Goal: Check status: Check status

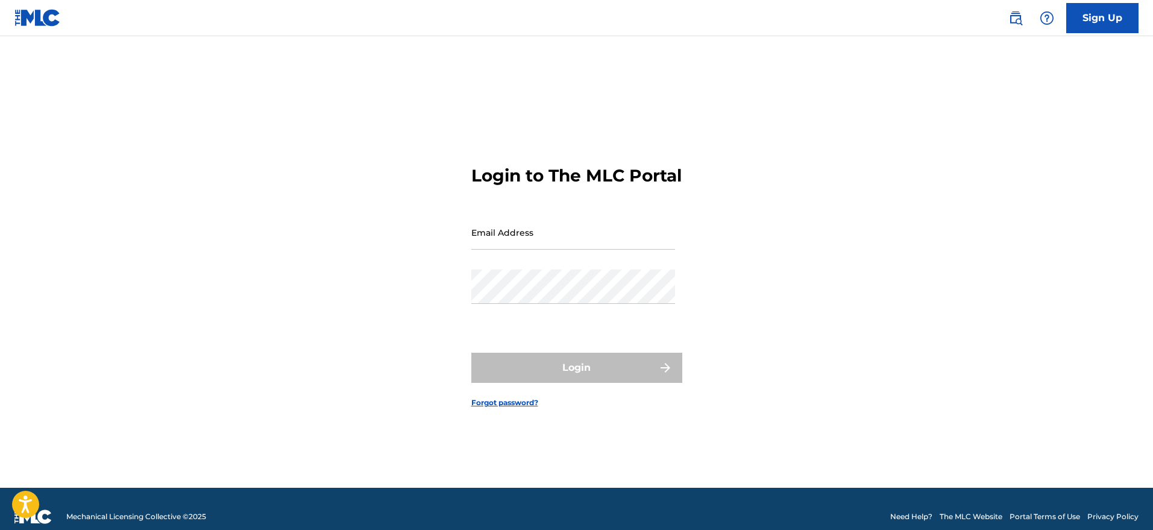
click at [531, 244] on input "Email Address" at bounding box center [573, 232] width 204 height 34
type input "[EMAIL_ADDRESS][DOMAIN_NAME]"
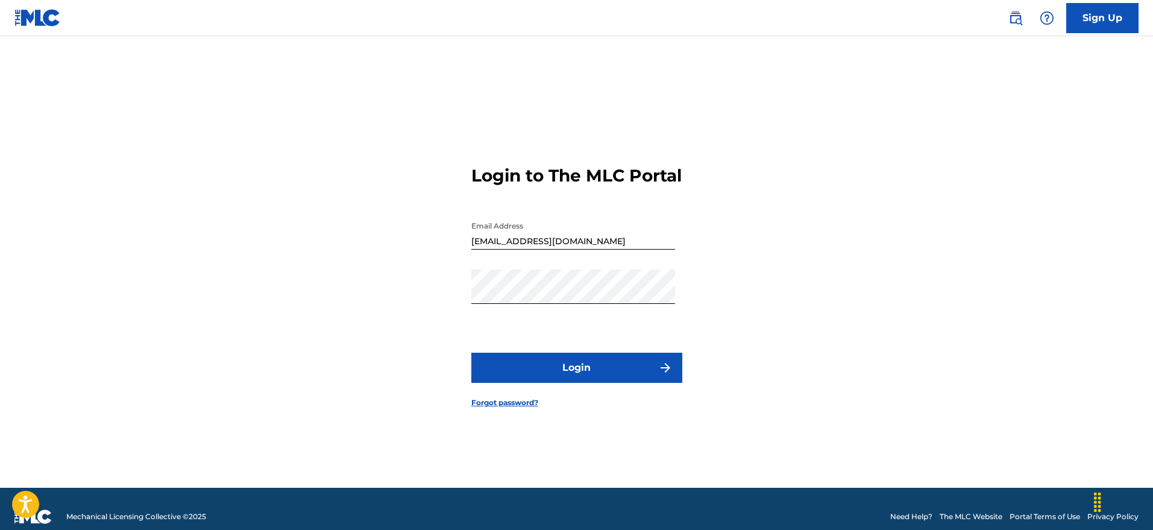
click at [580, 369] on button "Login" at bounding box center [576, 367] width 211 height 30
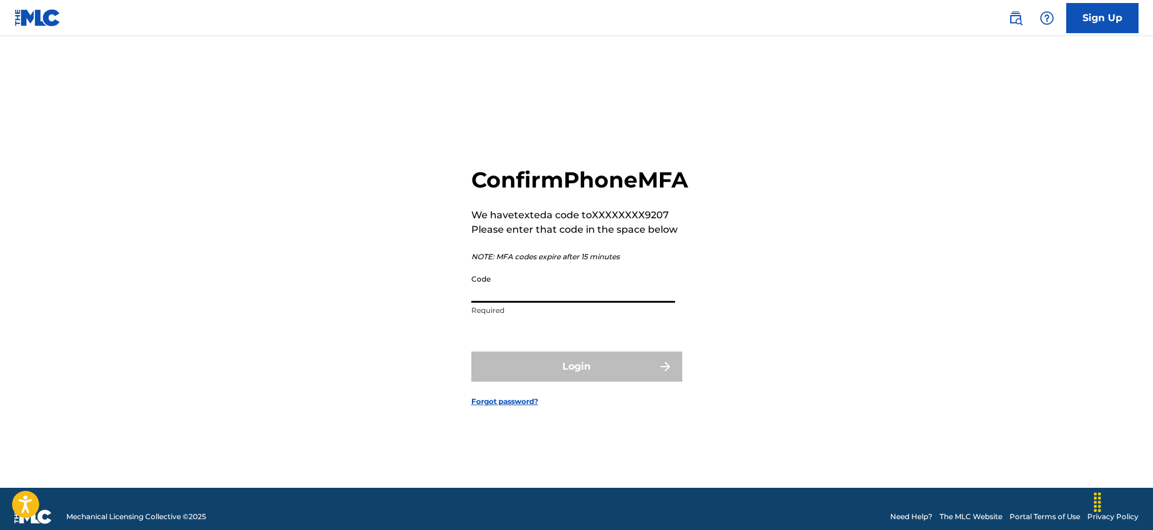
click at [583, 302] on input "Code" at bounding box center [573, 285] width 204 height 34
type input "119012"
click at [569, 381] on button "Login" at bounding box center [576, 366] width 211 height 30
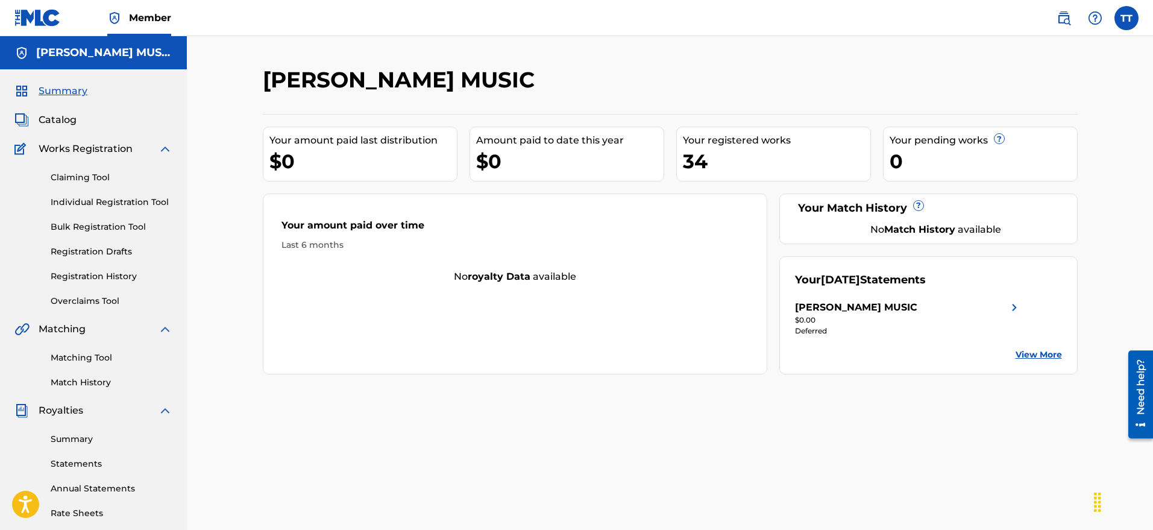
click at [67, 460] on link "Statements" at bounding box center [112, 463] width 122 height 13
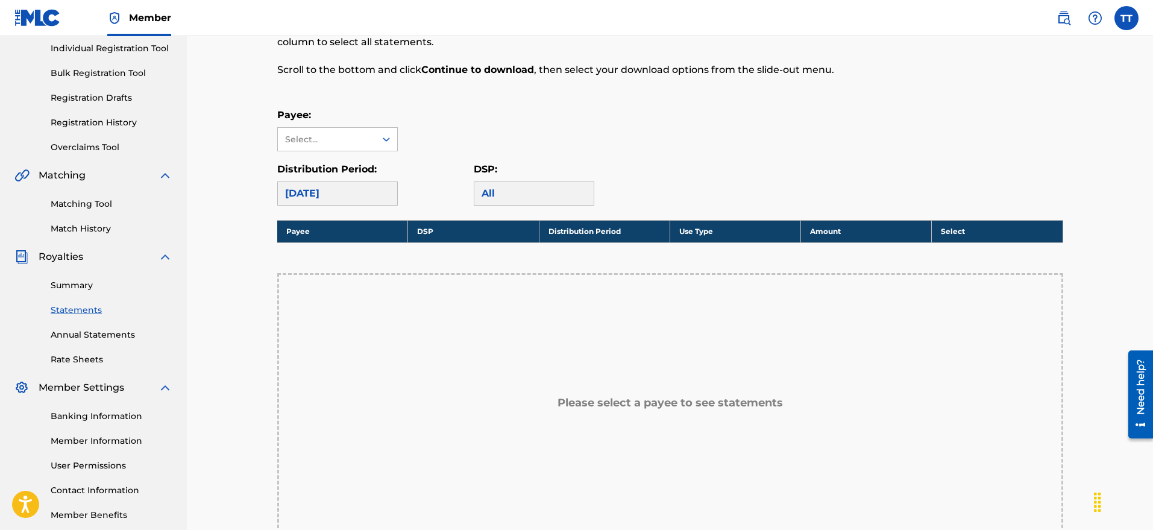
scroll to position [155, 0]
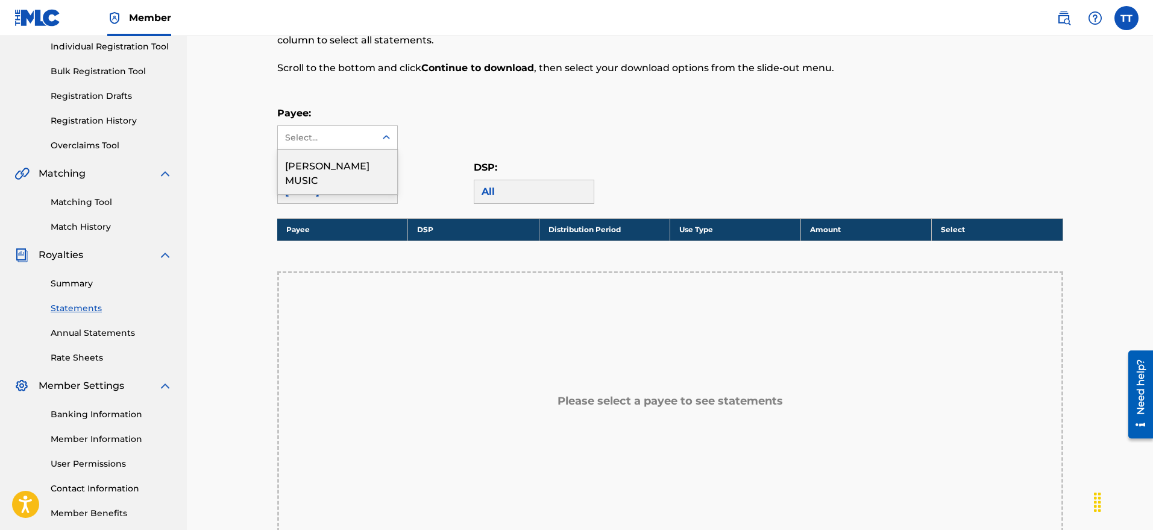
click at [378, 132] on div at bounding box center [386, 138] width 22 height 22
click at [348, 175] on div "[PERSON_NAME] MUSIC" at bounding box center [337, 171] width 119 height 45
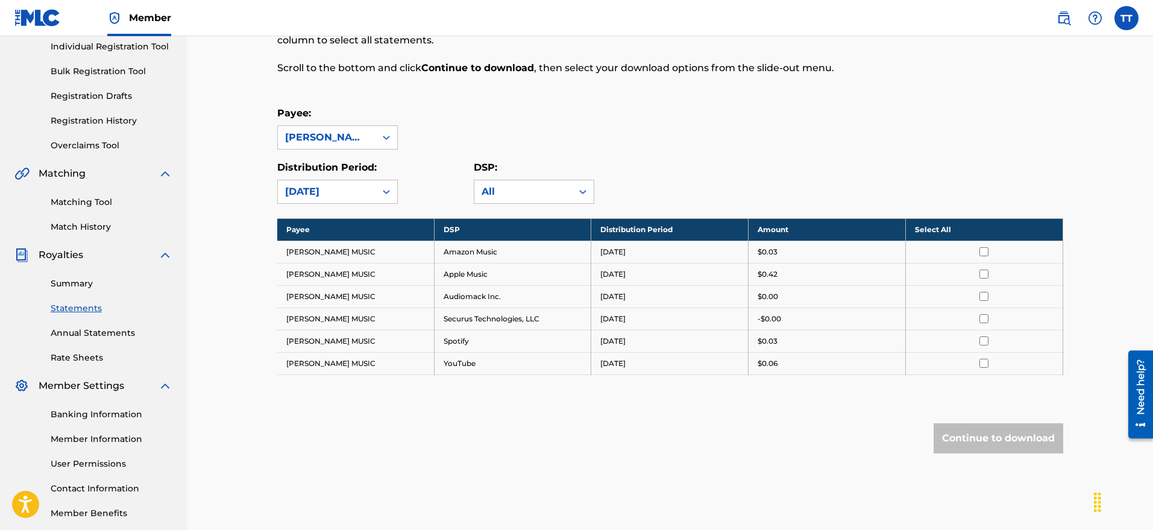
click at [375, 175] on div "Distribution Period: [DATE]" at bounding box center [337, 181] width 121 height 43
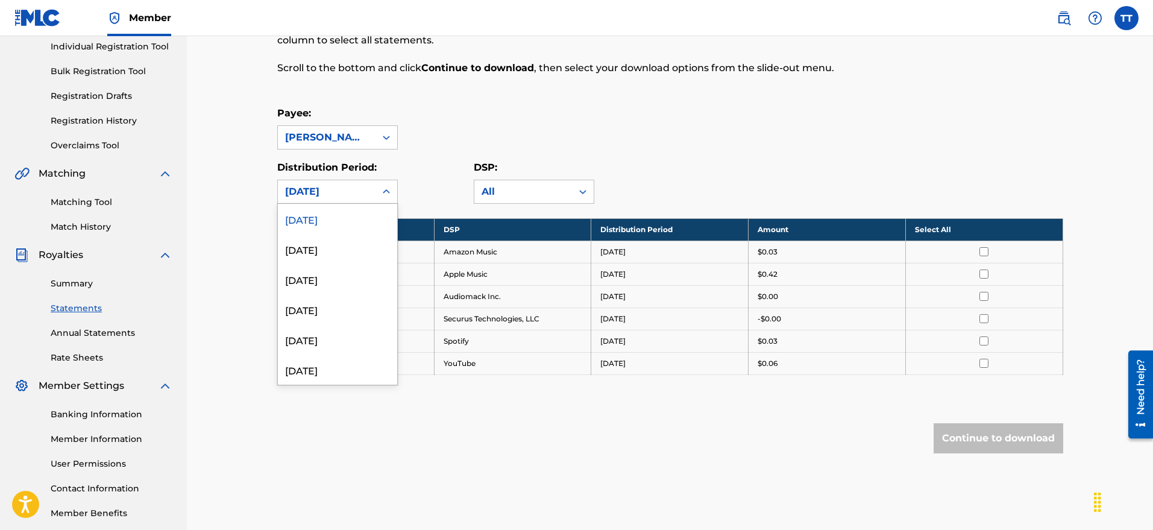
click at [371, 189] on div "[DATE]" at bounding box center [327, 191] width 98 height 23
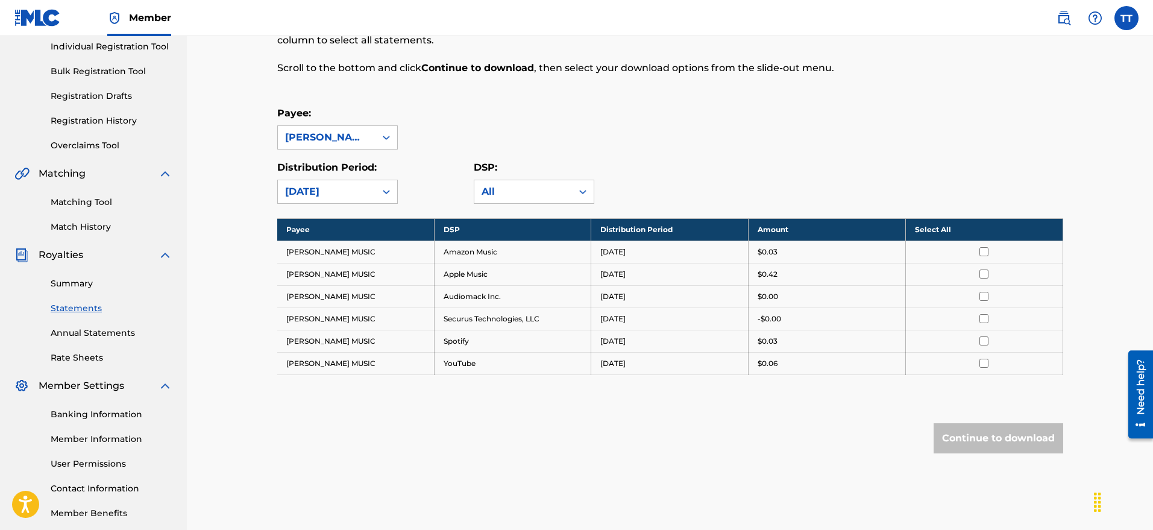
click at [84, 327] on link "Annual Statements" at bounding box center [112, 333] width 122 height 13
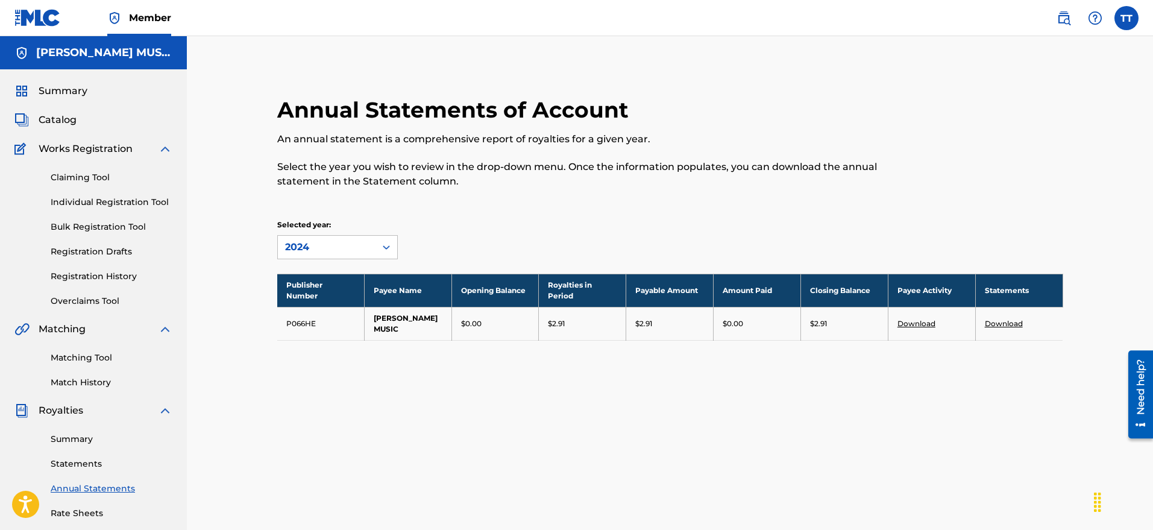
click at [331, 248] on div "2024" at bounding box center [326, 247] width 83 height 14
click at [81, 443] on link "Summary" at bounding box center [112, 439] width 122 height 13
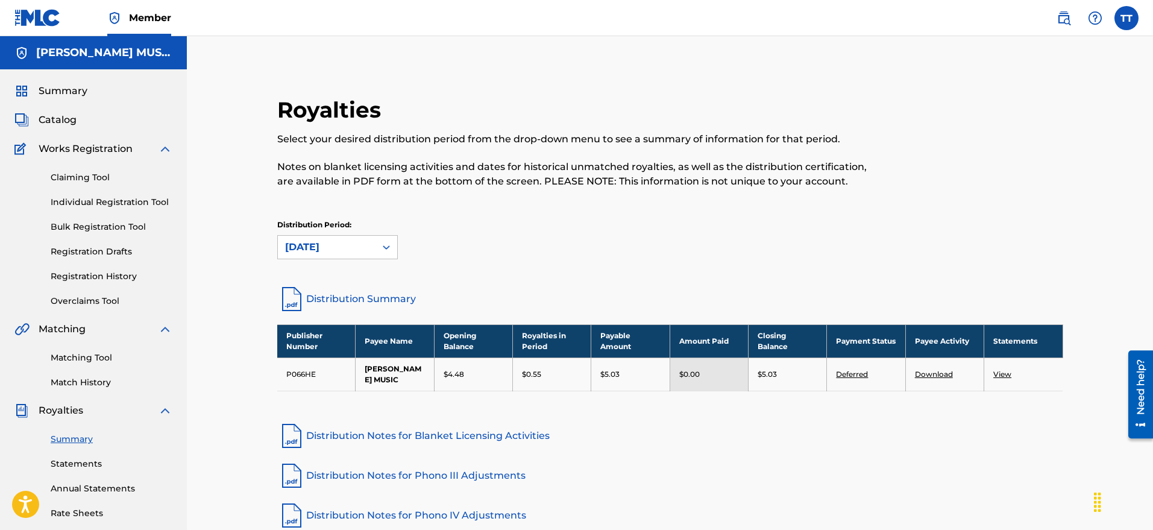
click at [1131, 26] on label at bounding box center [1126, 18] width 24 height 24
click at [1126, 18] on input "TT [PERSON_NAME] [EMAIL_ADDRESS][DOMAIN_NAME] Profile Log out" at bounding box center [1126, 18] width 0 height 0
click at [999, 151] on p "Log out" at bounding box center [1009, 150] width 28 height 11
click at [1126, 18] on input "TT [PERSON_NAME] [EMAIL_ADDRESS][DOMAIN_NAME] Profile Log out" at bounding box center [1126, 18] width 0 height 0
